Goal: Find contact information: Find contact information

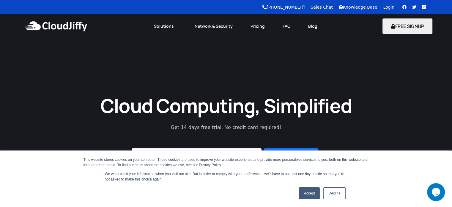
drag, startPoint x: 310, startPoint y: 195, endPoint x: 308, endPoint y: 193, distance: 3.4
click at [310, 195] on link "Accept" at bounding box center [309, 193] width 21 height 12
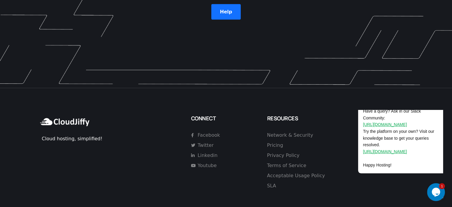
scroll to position [1750, 0]
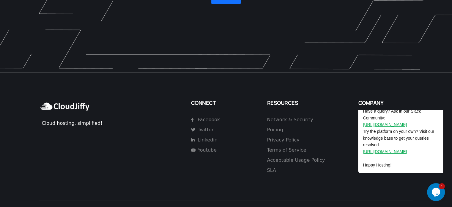
click at [369, 117] on link "Contact" at bounding box center [367, 120] width 18 height 6
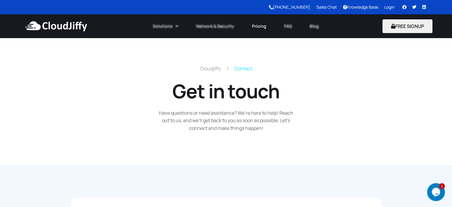
drag, startPoint x: 255, startPoint y: 25, endPoint x: 251, endPoint y: 29, distance: 5.1
click at [255, 25] on link "Pricing" at bounding box center [259, 26] width 32 height 13
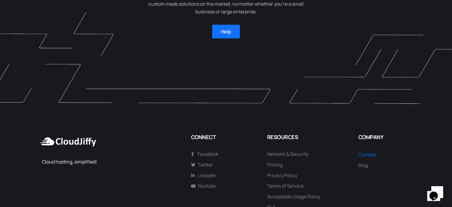
scroll to position [1516, 0]
